Goal: Information Seeking & Learning: Understand process/instructions

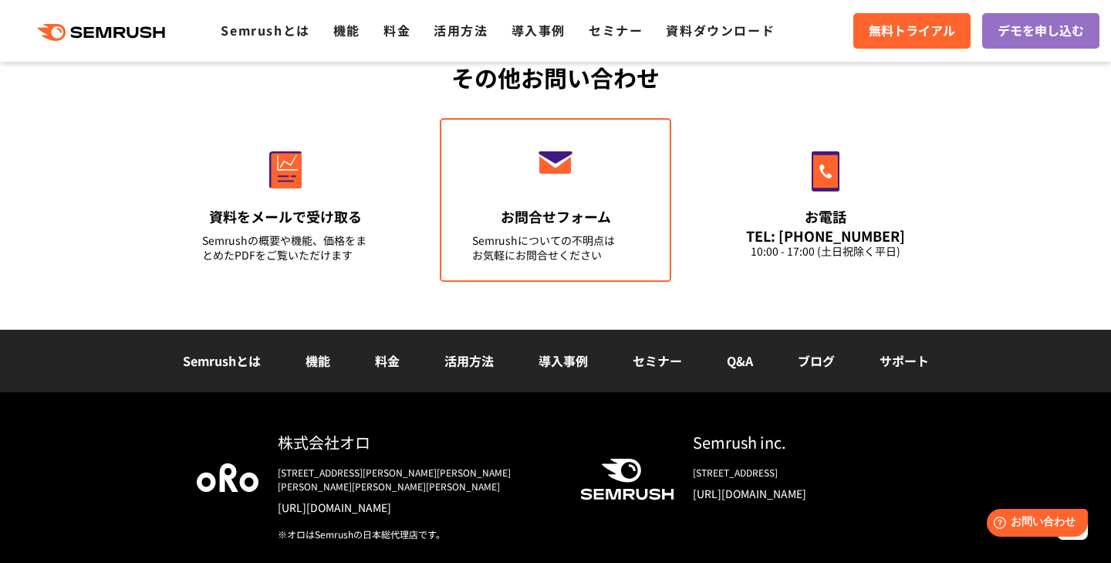
scroll to position [5479, 0]
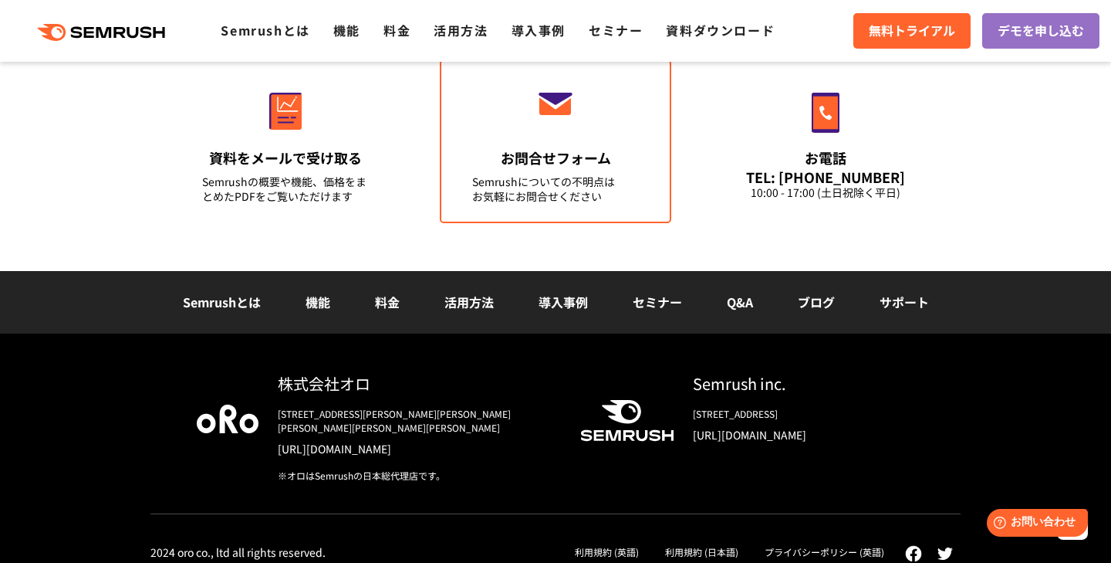
scroll to position [5539, 0]
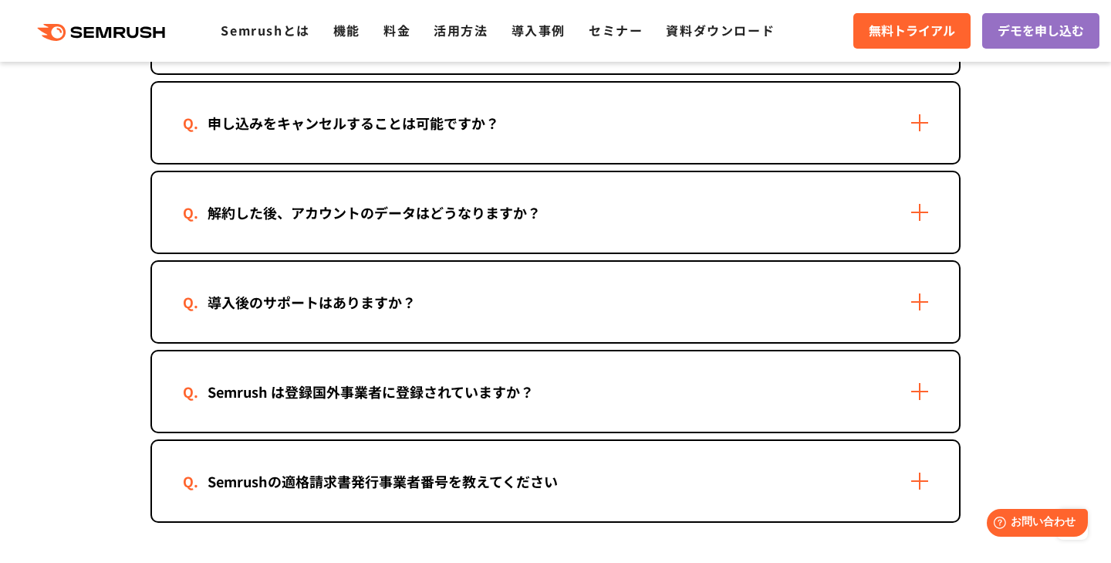
scroll to position [1547, 0]
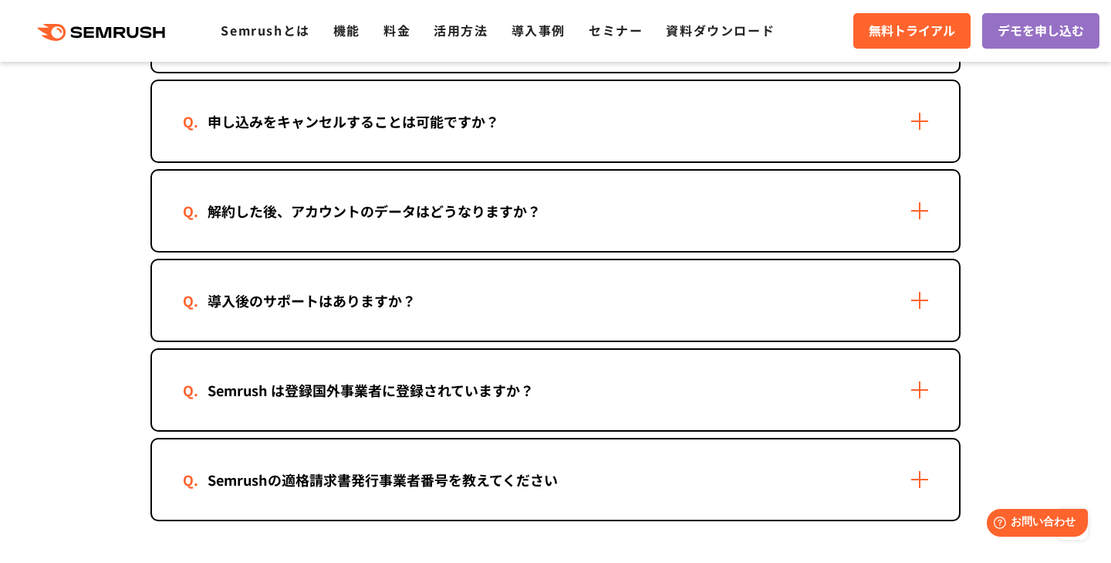
click at [240, 142] on div "申し込みをキャンセルすることは可能ですか？" at bounding box center [555, 121] width 807 height 80
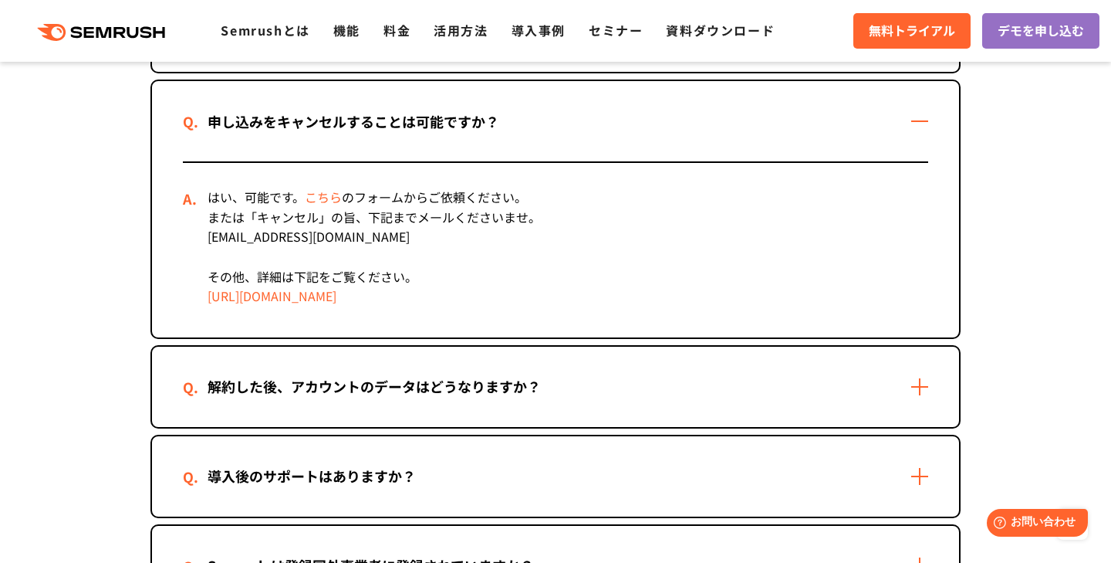
click at [262, 112] on div "申し込みをキャンセルすることは可能ですか？" at bounding box center [353, 121] width 341 height 22
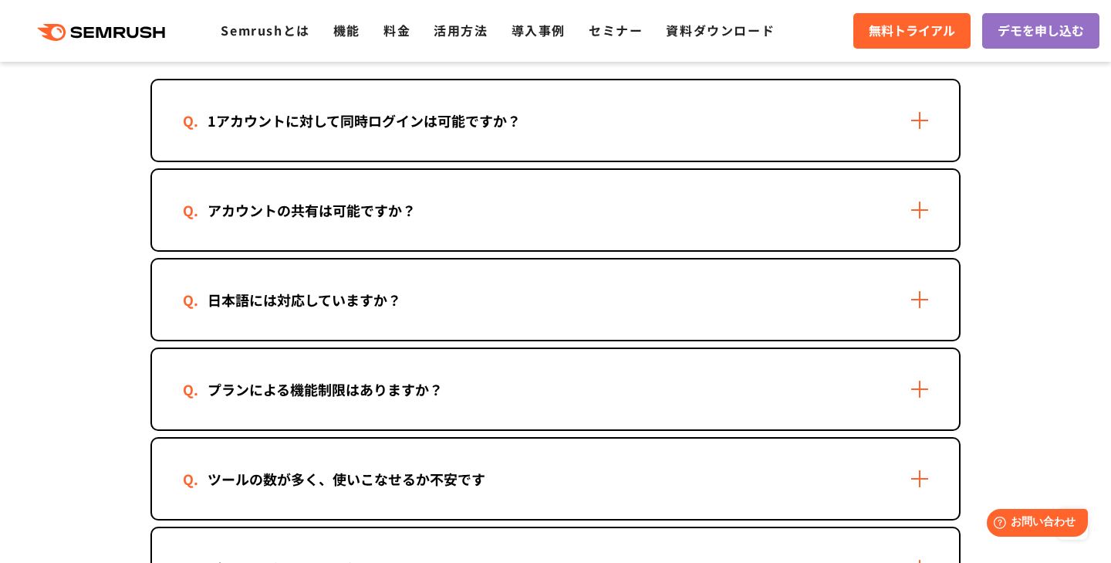
scroll to position [2317, 0]
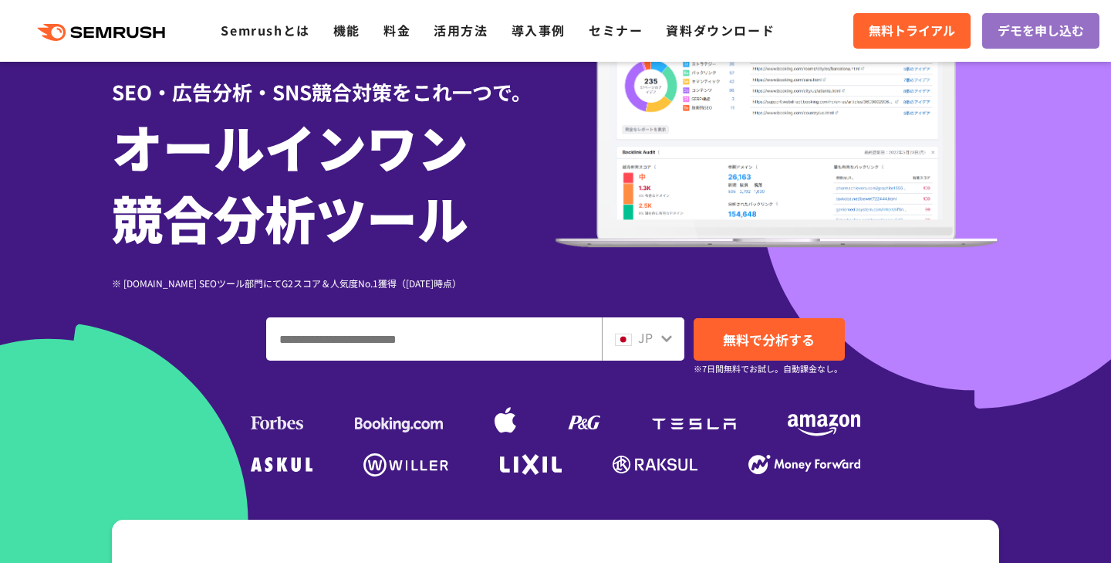
scroll to position [162, 0]
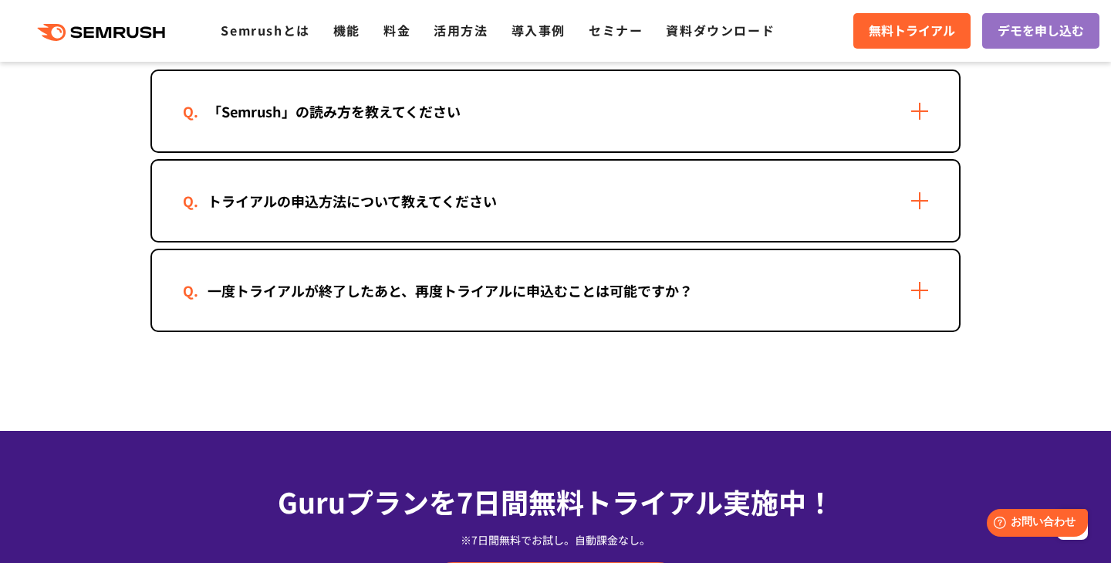
scroll to position [3068, 0]
